Goal: Transaction & Acquisition: Purchase product/service

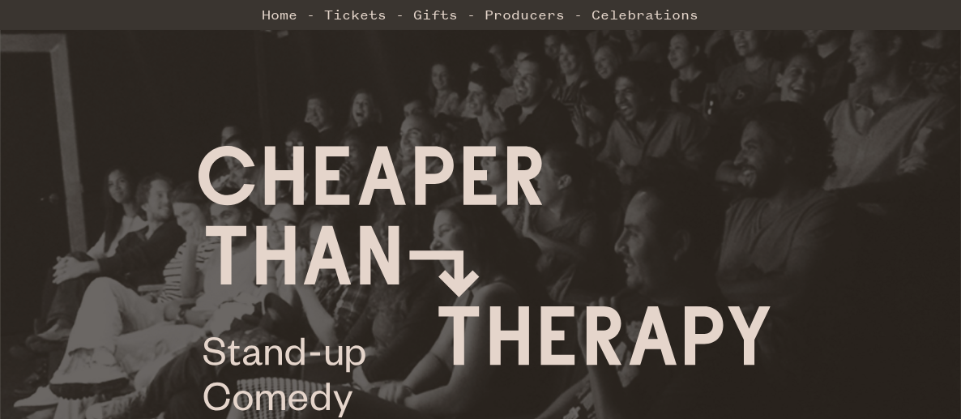
click at [311, 19] on li "Home" at bounding box center [288, 14] width 53 height 32
click at [314, 16] on li "Home" at bounding box center [288, 14] width 53 height 32
click at [279, 10] on link "Home" at bounding box center [280, 14] width 36 height 32
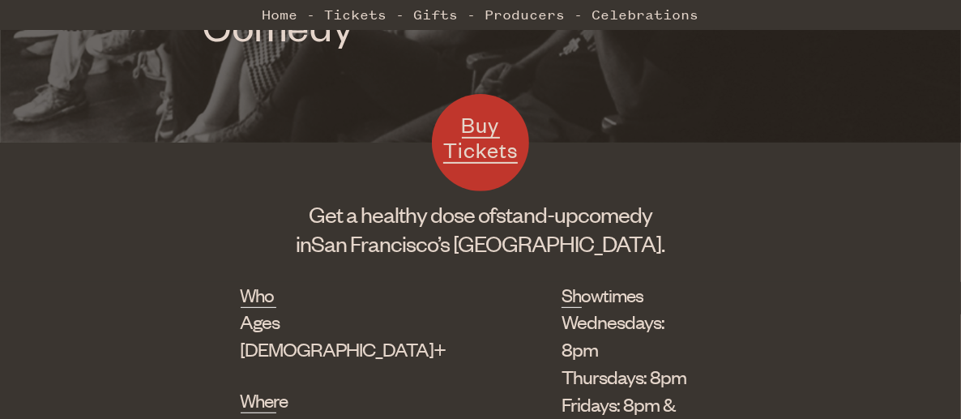
scroll to position [369, 0]
click at [475, 156] on span "Buy Tickets" at bounding box center [480, 136] width 75 height 53
